Goal: Check status: Check status

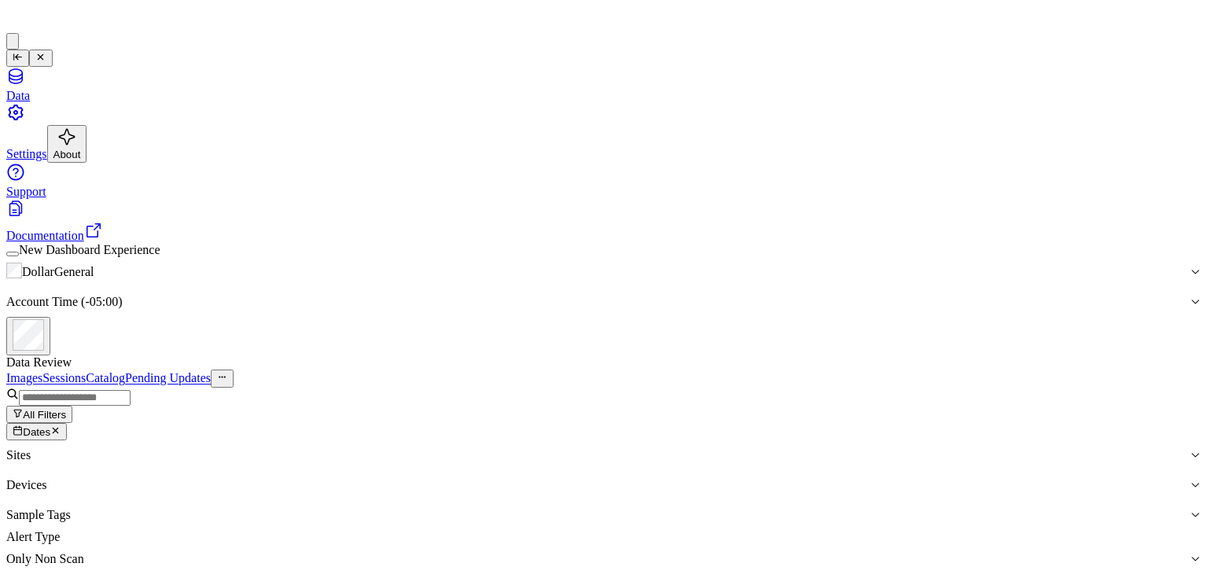
scroll to position [5824, 0]
click at [72, 406] on button "All Filters" at bounding box center [39, 414] width 66 height 17
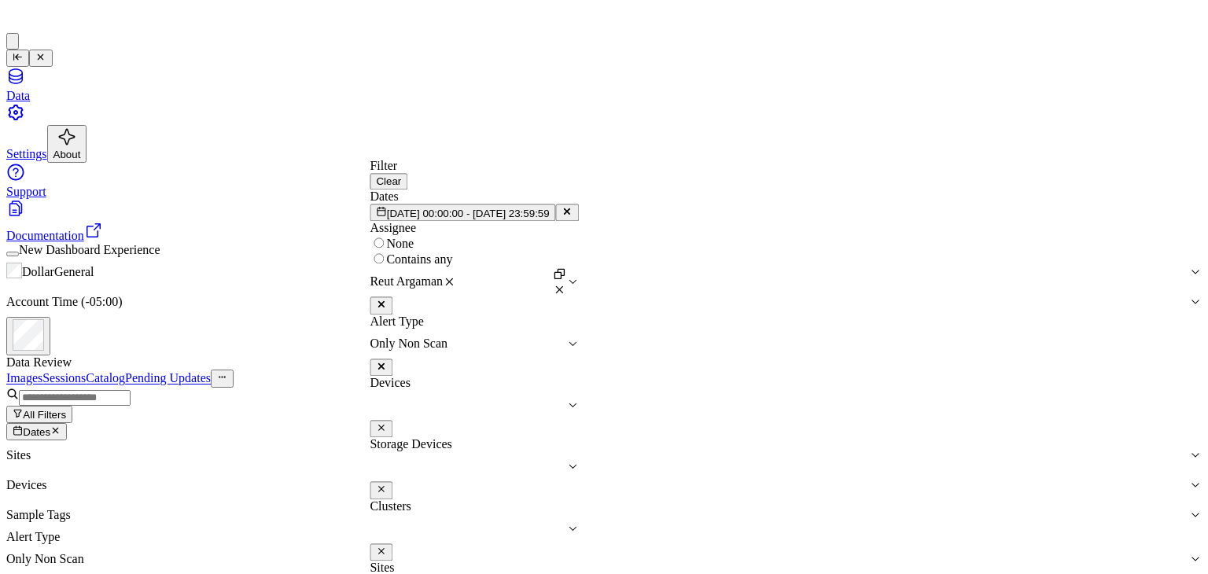
click at [579, 221] on button at bounding box center [567, 212] width 23 height 17
click at [445, 221] on button "Pick a date" at bounding box center [407, 212] width 75 height 17
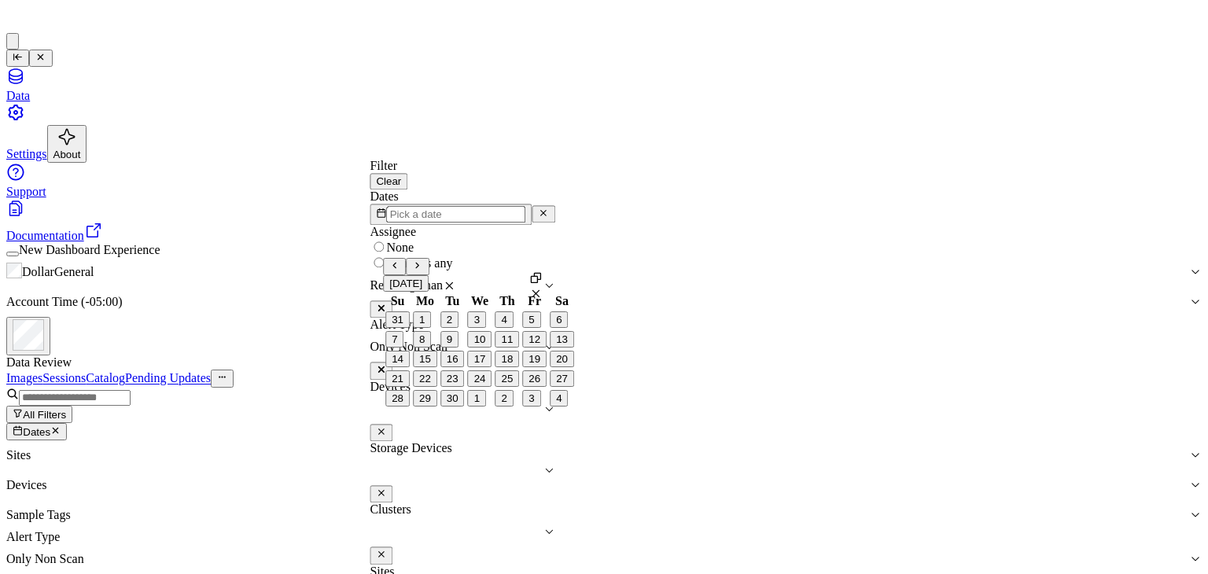
click at [400, 271] on icon "Go to the Previous Month" at bounding box center [394, 265] width 10 height 10
click at [428, 387] on button "18" at bounding box center [425, 379] width 24 height 17
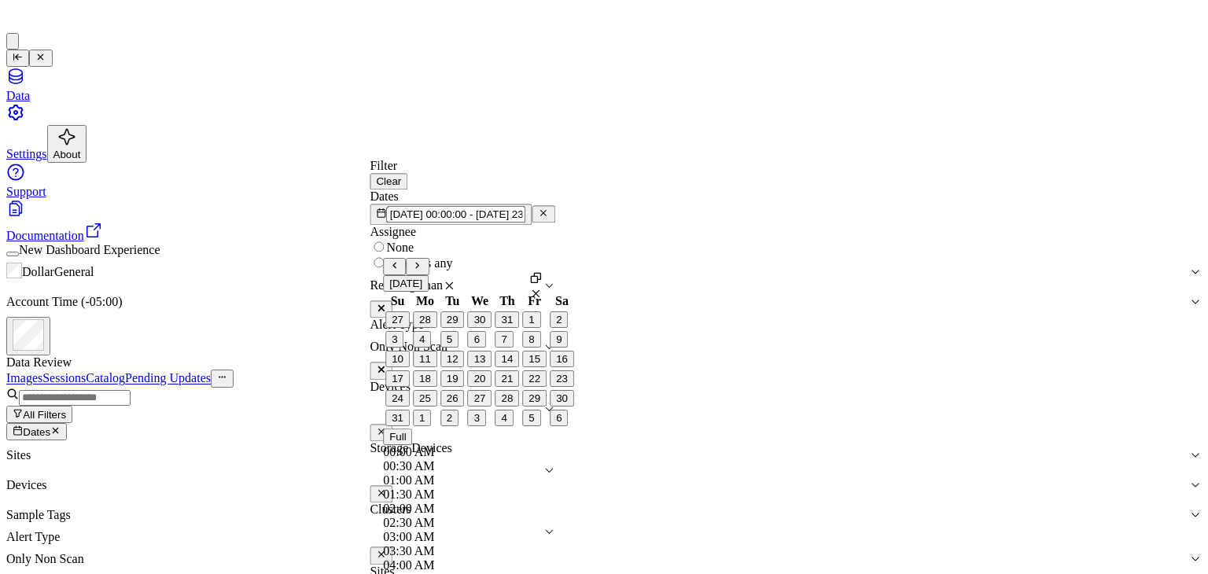
click at [406, 407] on button "24" at bounding box center [398, 398] width 24 height 17
type input "[DATE] 00:00:00 - [DATE] 23:59:59"
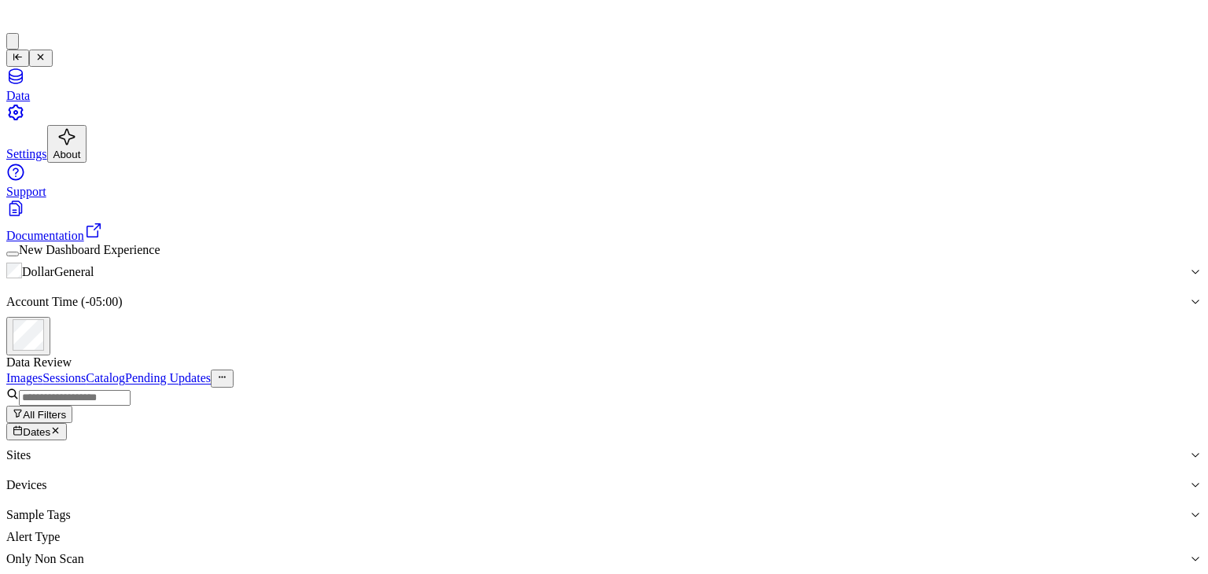
click at [72, 406] on button "All Filters" at bounding box center [39, 414] width 66 height 17
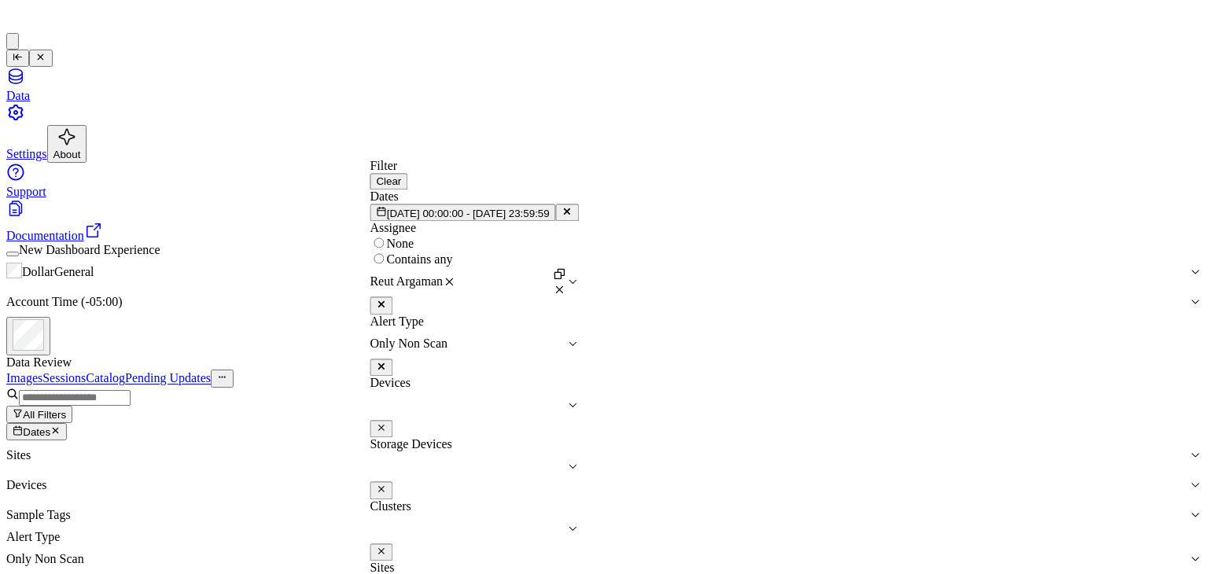
click at [579, 221] on button at bounding box center [567, 212] width 23 height 17
click at [445, 221] on button "Pick a date" at bounding box center [407, 212] width 75 height 17
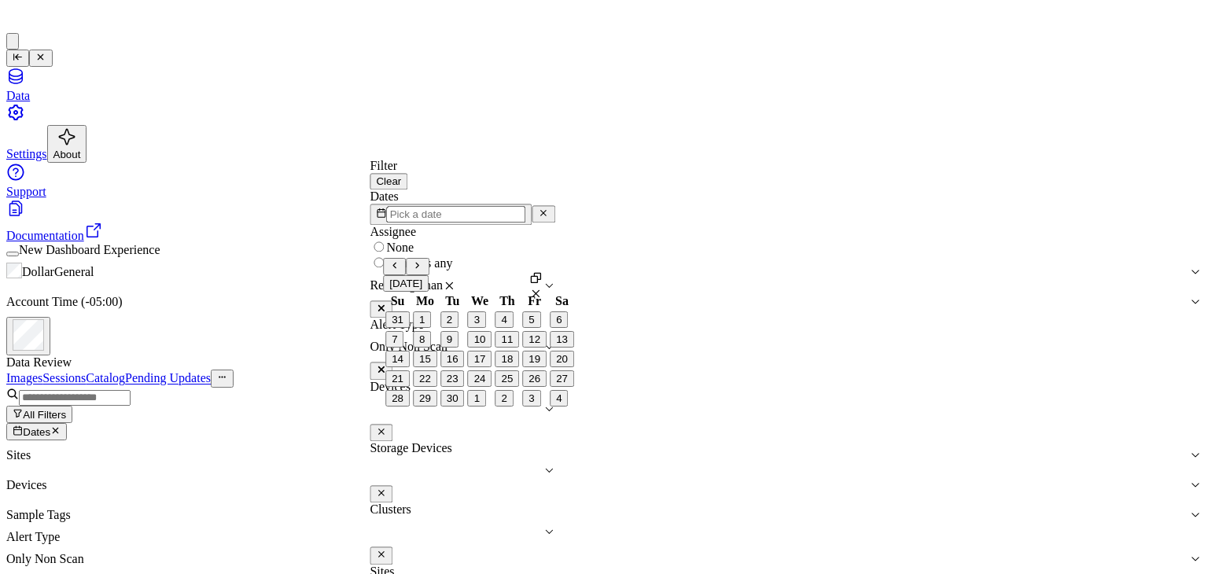
click at [431, 367] on button "15" at bounding box center [425, 359] width 24 height 17
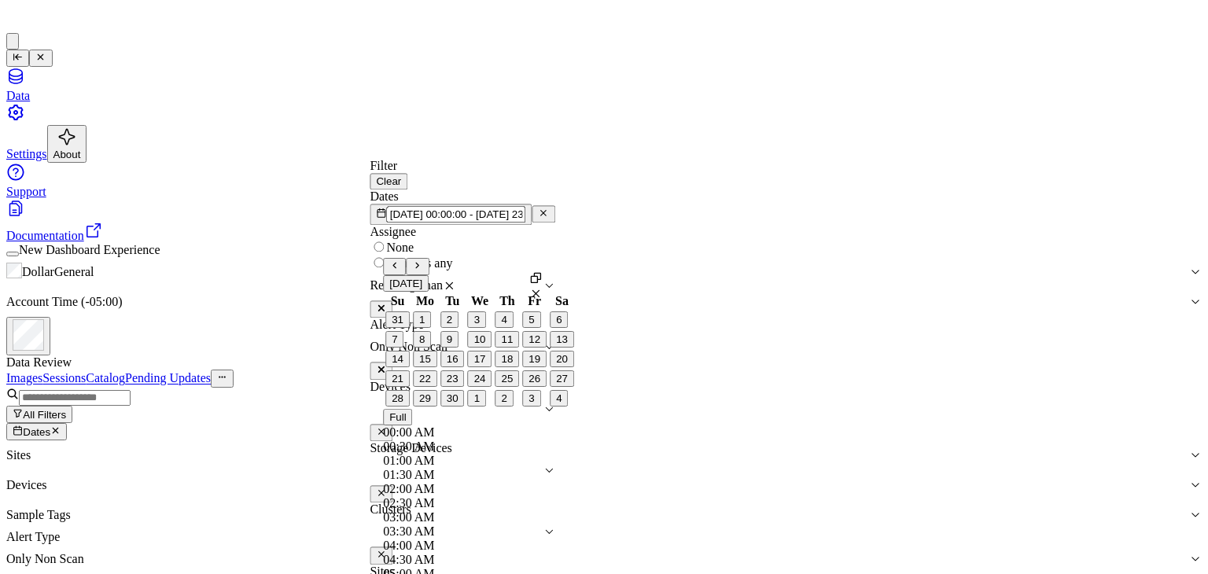
click at [406, 387] on button "21" at bounding box center [398, 379] width 24 height 17
type input "[DATE] 00:00:00 - [DATE] 23:59:59"
click at [555, 504] on div "Clusters" at bounding box center [463, 534] width 186 height 61
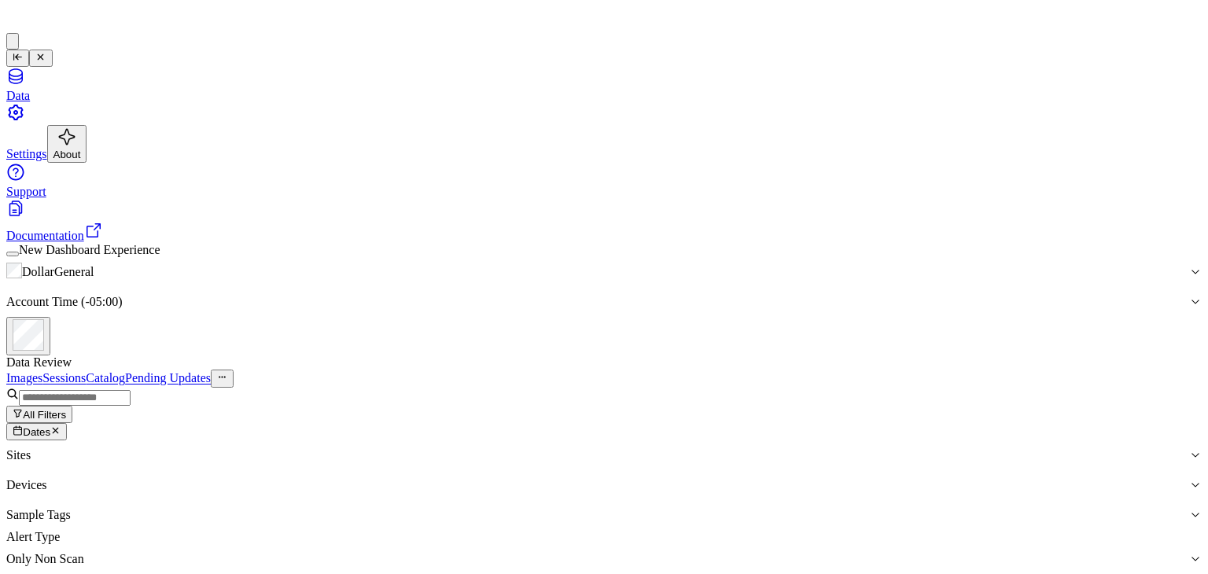
click at [72, 406] on button "All Filters" at bounding box center [39, 414] width 66 height 17
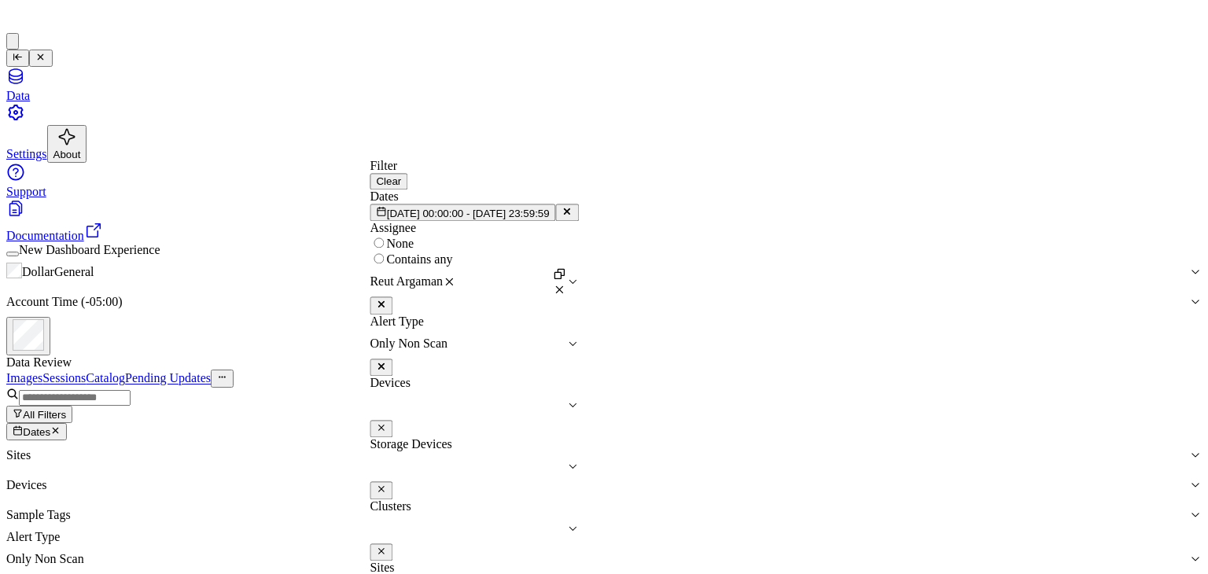
click at [555, 221] on button "[DATE] 00:00:00 - [DATE] 23:59:59" at bounding box center [463, 212] width 186 height 17
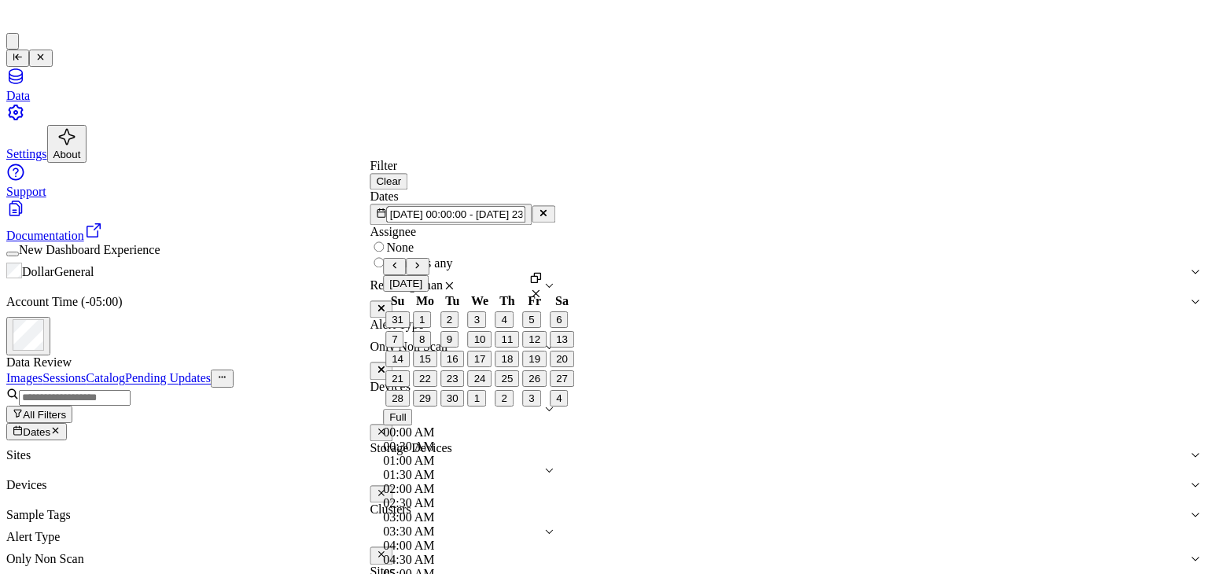
click at [410, 387] on button "21" at bounding box center [398, 379] width 24 height 17
click at [431, 367] on button "15" at bounding box center [425, 359] width 24 height 17
click at [483, 367] on button "17" at bounding box center [480, 359] width 24 height 17
type input "[DATE] 00:00:00 - [DATE] 23:59:59"
